Goal: Transaction & Acquisition: Book appointment/travel/reservation

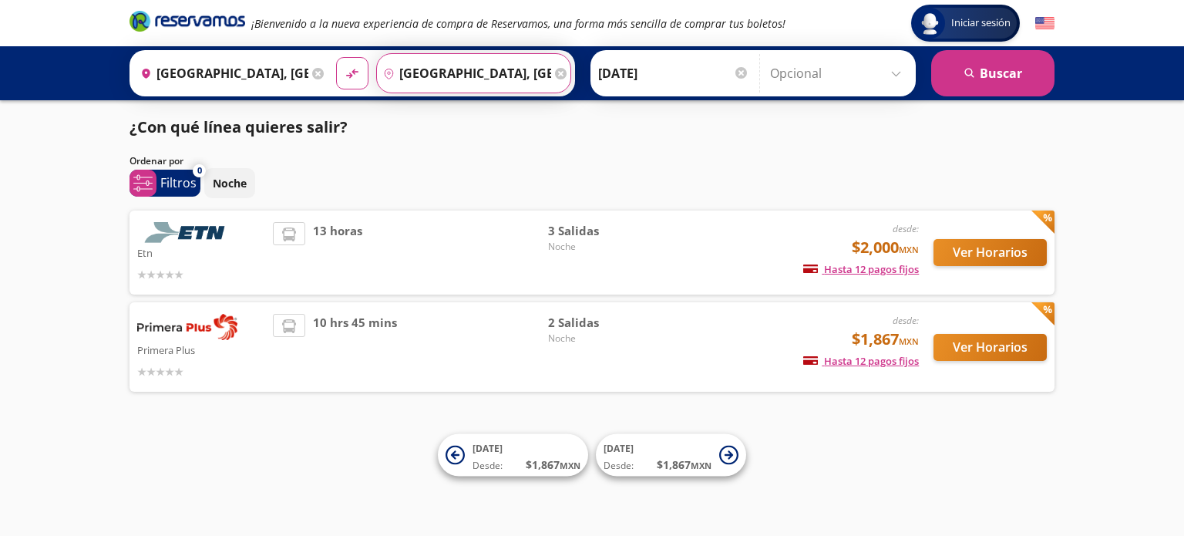
click at [413, 69] on input "[GEOGRAPHIC_DATA], [GEOGRAPHIC_DATA]" at bounding box center [464, 73] width 174 height 39
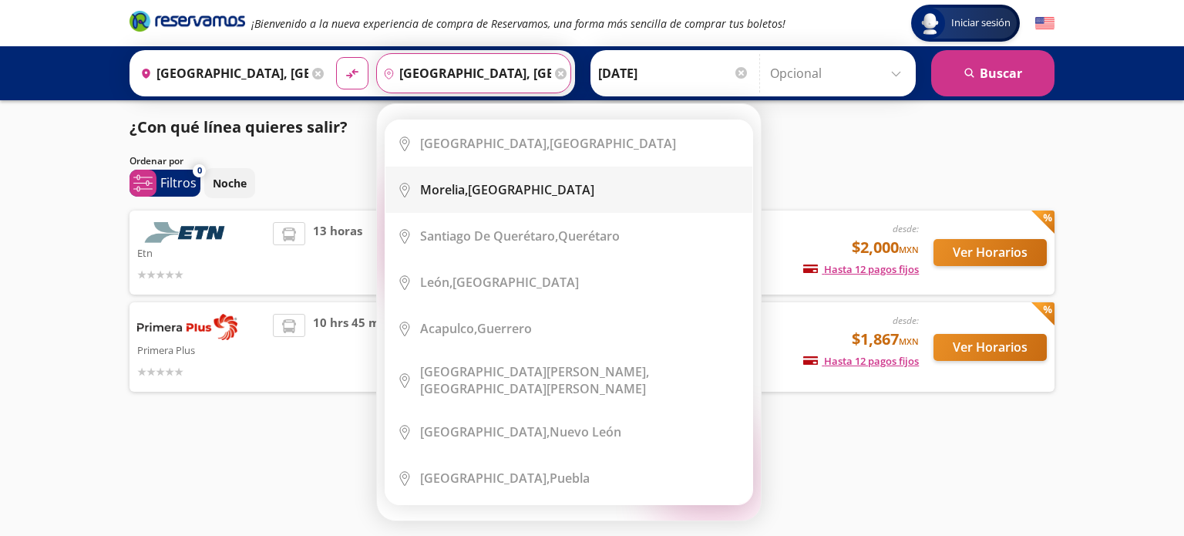
click at [507, 188] on div "[GEOGRAPHIC_DATA], [GEOGRAPHIC_DATA]" at bounding box center [507, 189] width 174 height 17
type input "[GEOGRAPHIC_DATA], [GEOGRAPHIC_DATA]"
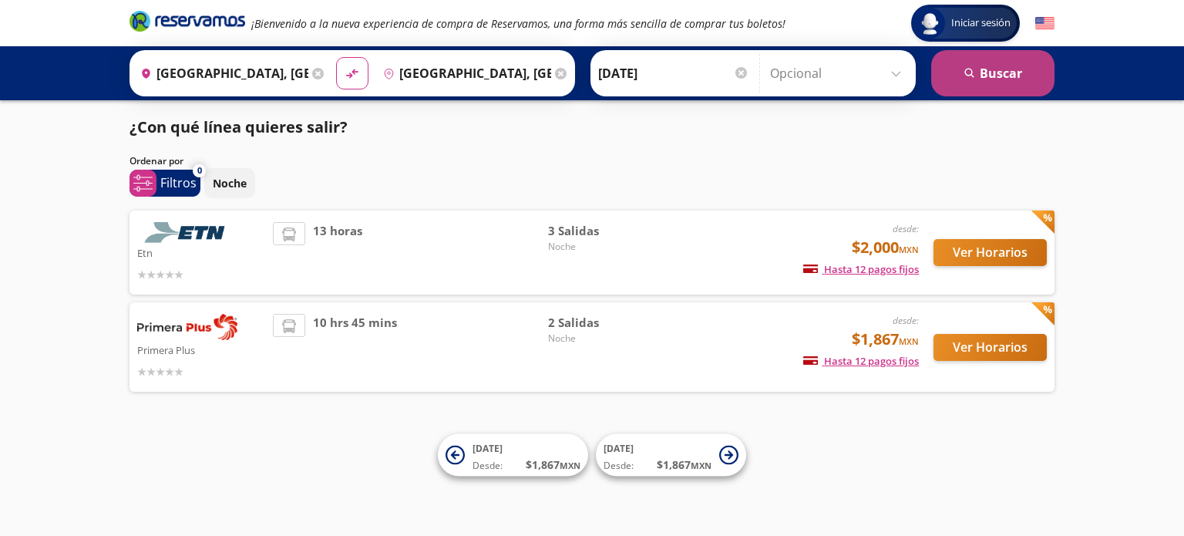
click at [996, 62] on button "search [GEOGRAPHIC_DATA]" at bounding box center [992, 73] width 123 height 46
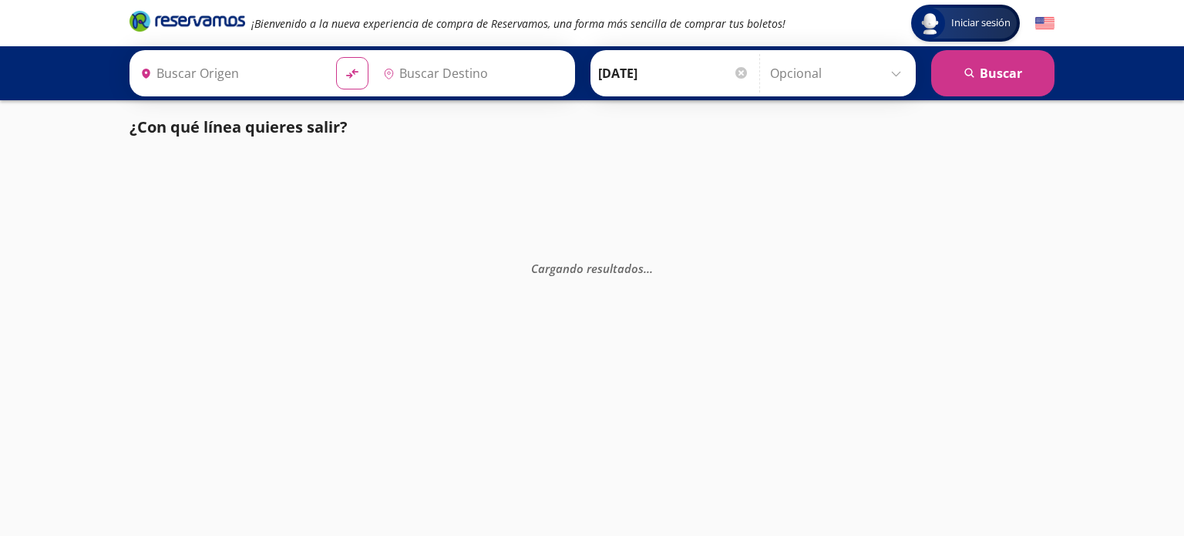
type input "[GEOGRAPHIC_DATA], [GEOGRAPHIC_DATA]"
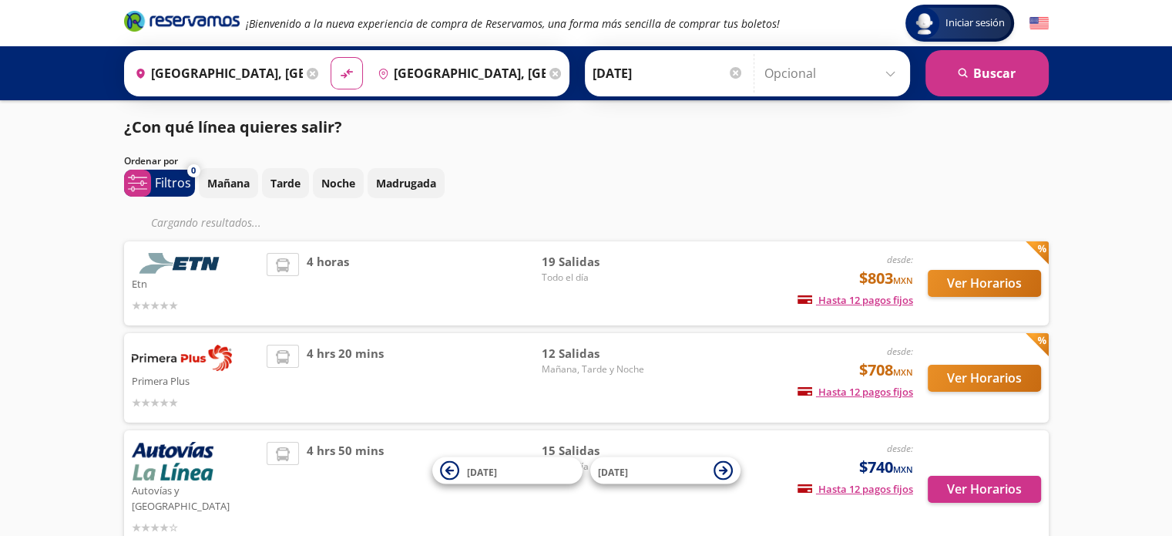
click at [1035, 28] on img at bounding box center [1039, 23] width 19 height 19
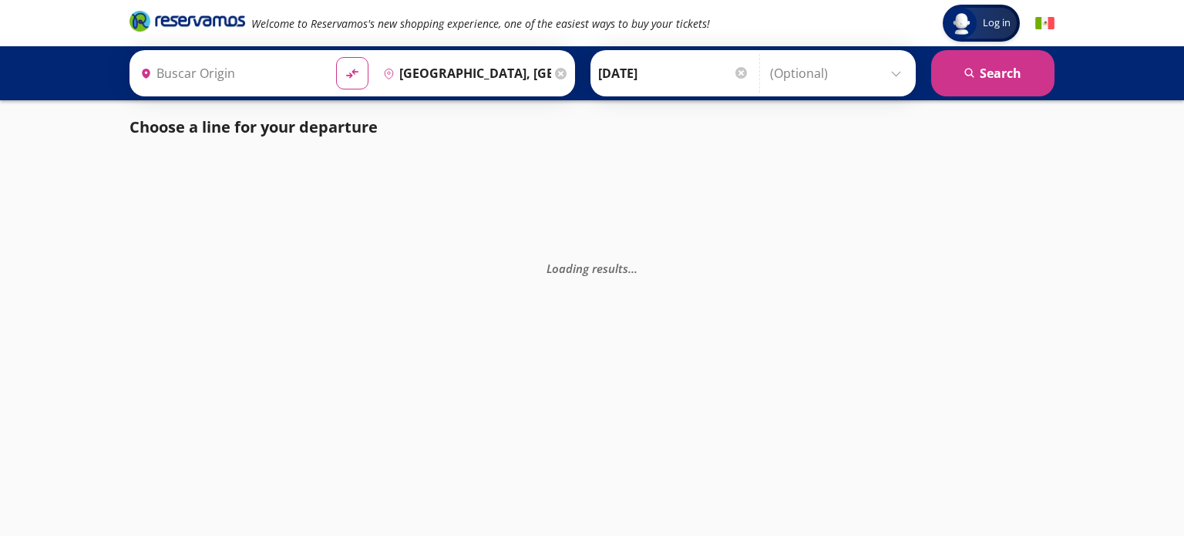
type input "[GEOGRAPHIC_DATA], [GEOGRAPHIC_DATA]"
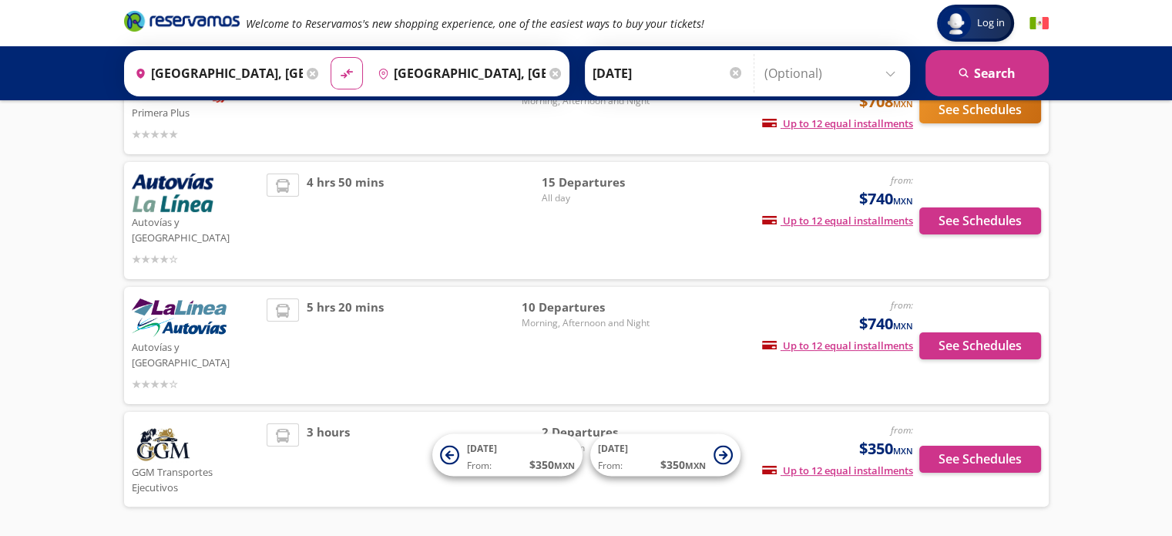
scroll to position [262, 0]
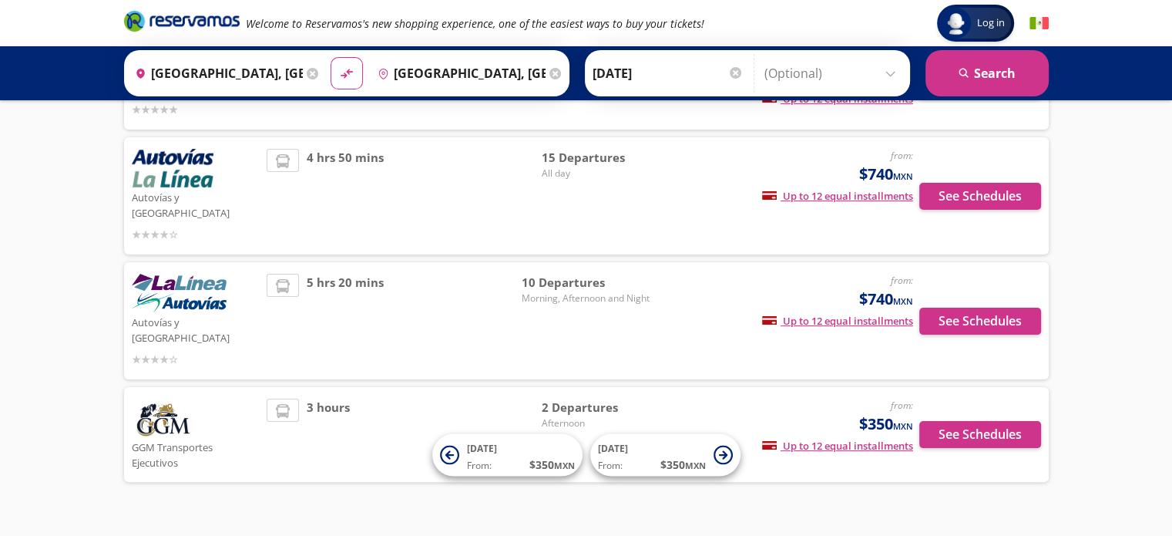
click at [1040, 21] on img at bounding box center [1039, 23] width 19 height 19
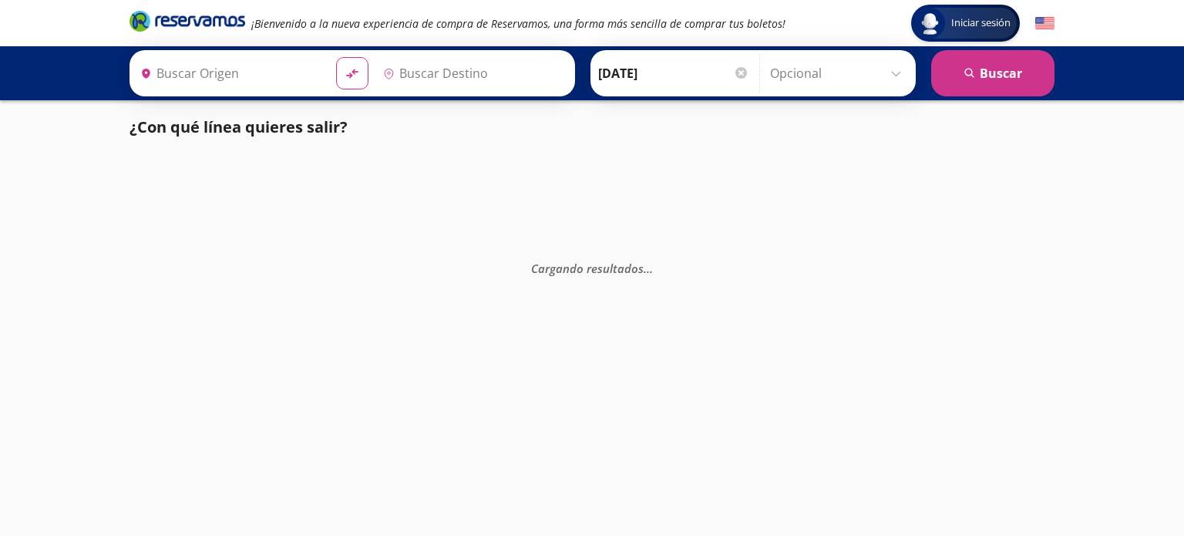
type input "[GEOGRAPHIC_DATA], [GEOGRAPHIC_DATA]"
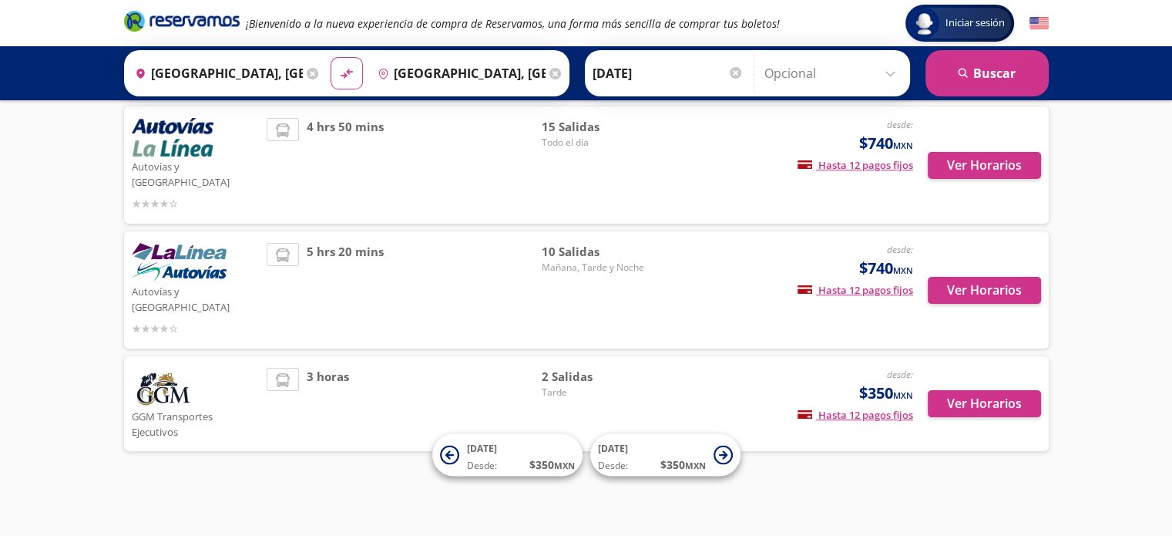
scroll to position [262, 0]
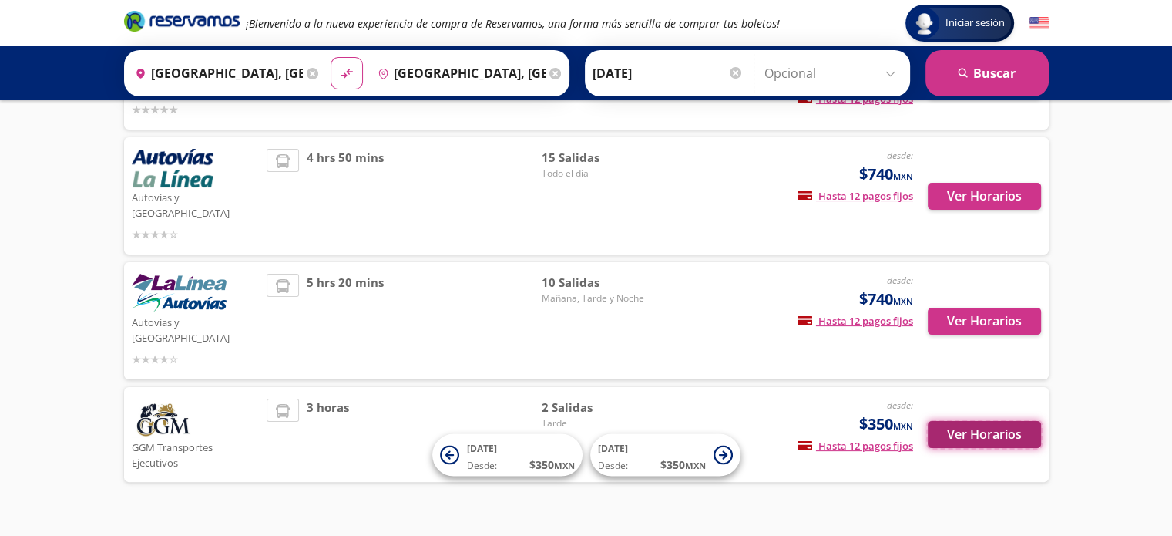
click at [962, 421] on button "Ver Horarios" at bounding box center [984, 434] width 113 height 27
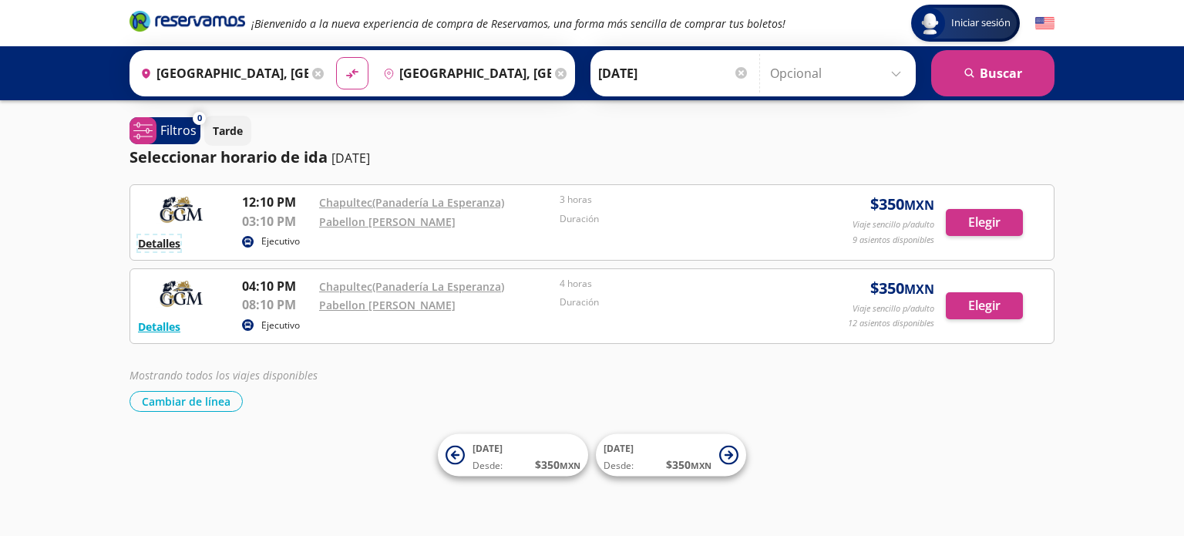
click at [154, 237] on button "Detalles" at bounding box center [159, 243] width 42 height 16
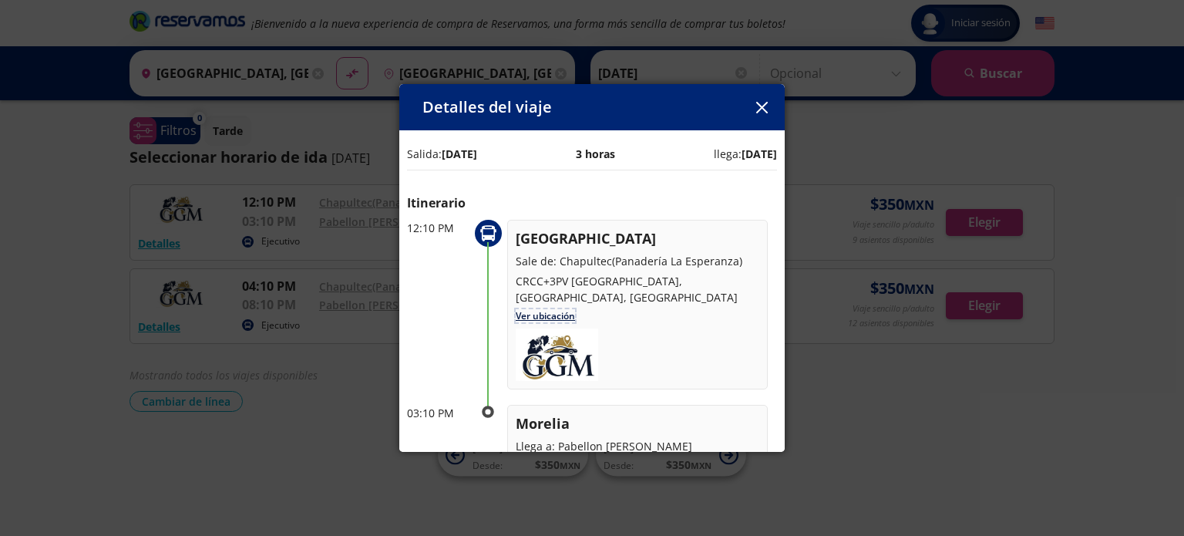
click at [544, 315] on link "Ver ubicación" at bounding box center [545, 315] width 59 height 13
click at [762, 102] on icon "button" at bounding box center [762, 108] width 12 height 12
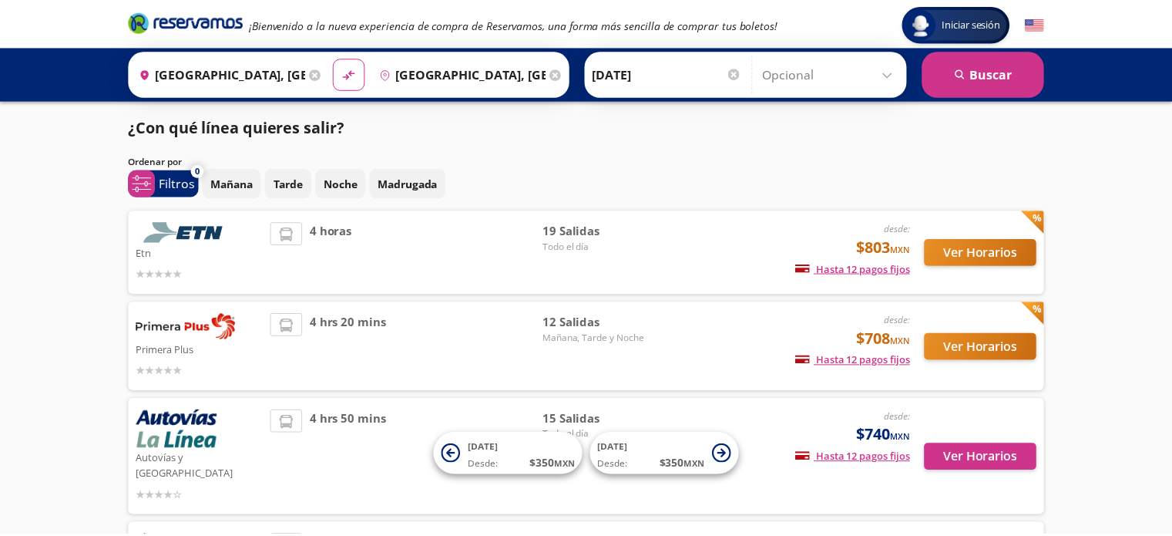
scroll to position [262, 0]
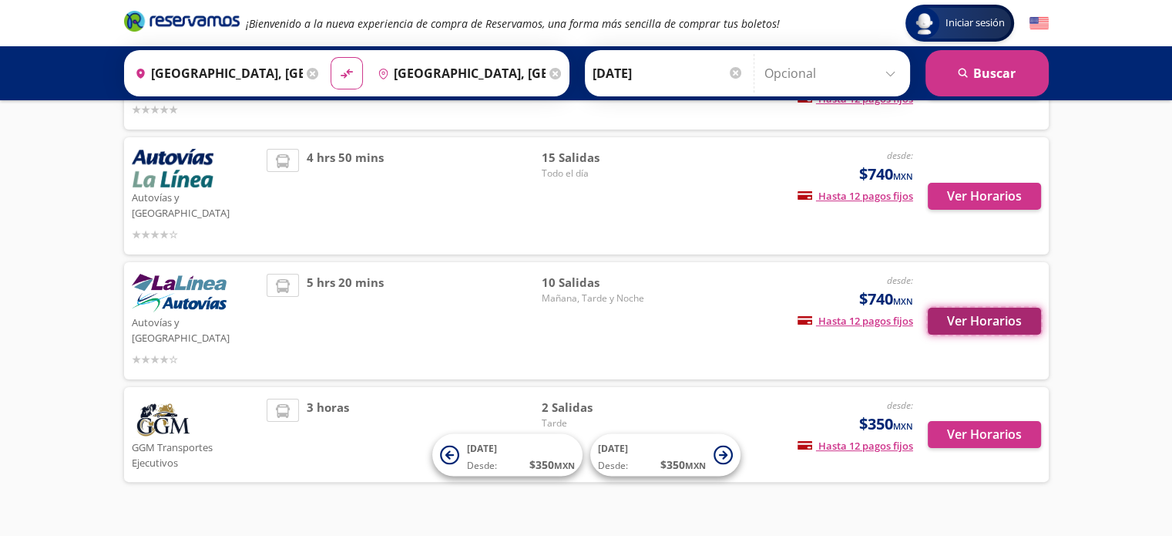
click at [988, 308] on button "Ver Horarios" at bounding box center [984, 321] width 113 height 27
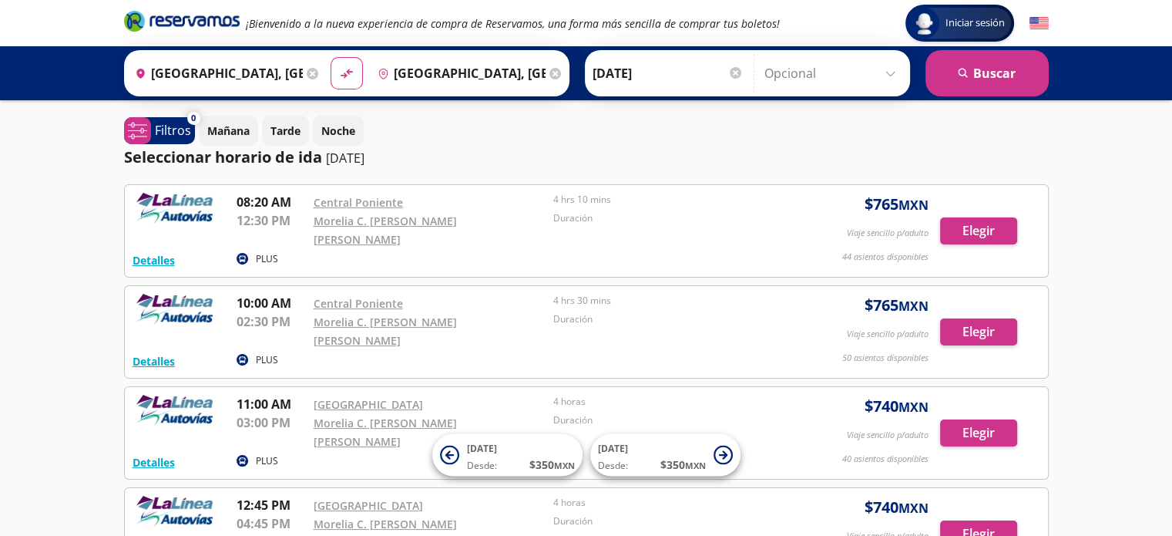
click at [219, 134] on p "Mañana" at bounding box center [228, 131] width 42 height 16
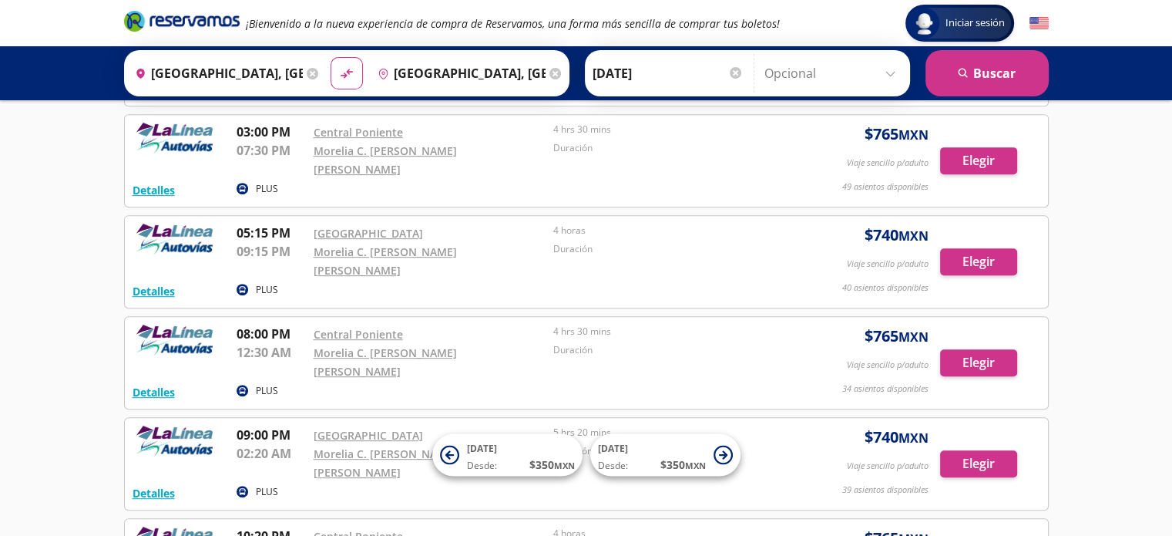
scroll to position [752, 0]
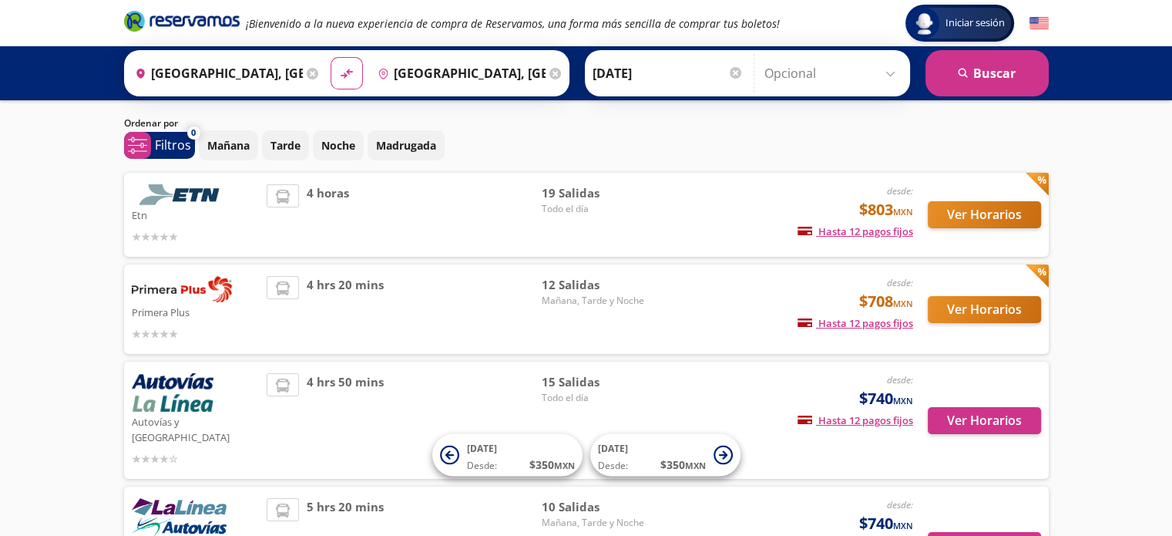
scroll to position [25, 0]
